Goal: Ask a question: Seek information or help from site administrators or community

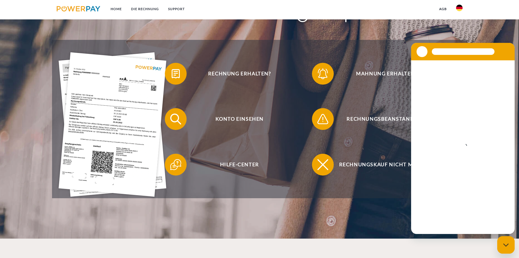
scroll to position [109, 0]
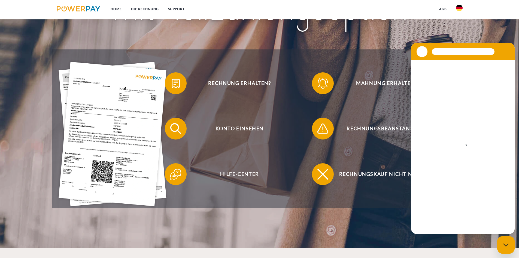
click at [108, 166] on img at bounding box center [113, 134] width 108 height 144
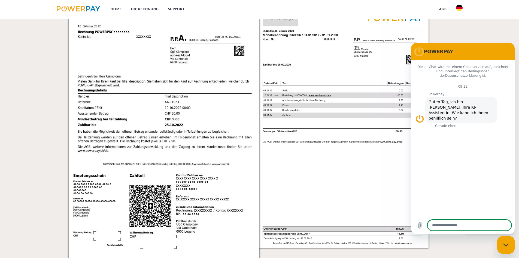
scroll to position [518, 0]
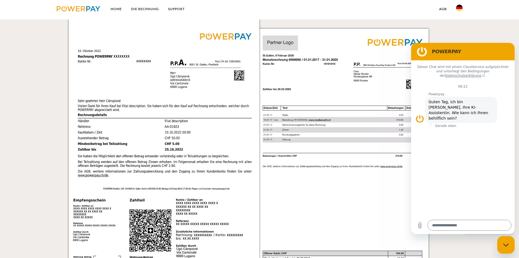
click at [307, 176] on img at bounding box center [352, 154] width 191 height 270
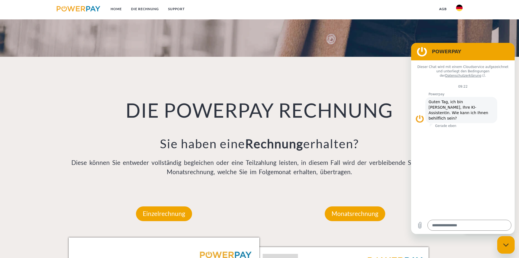
scroll to position [273, 0]
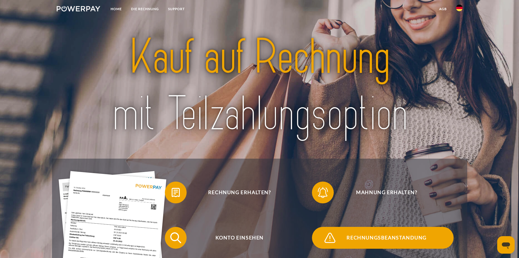
click at [401, 238] on span "Rechnungsbeanstandung" at bounding box center [387, 238] width 134 height 22
